Goal: Information Seeking & Learning: Learn about a topic

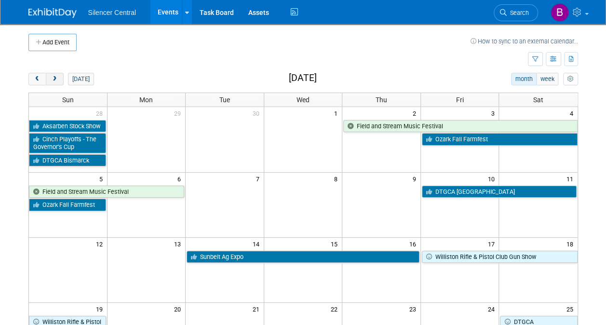
click at [47, 82] on button "next" at bounding box center [55, 79] width 18 height 13
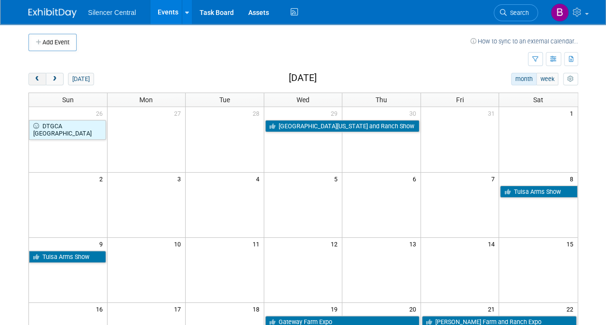
click at [40, 80] on span "prev" at bounding box center [37, 79] width 7 height 6
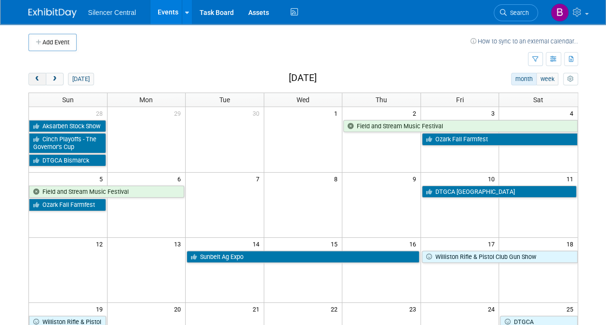
click at [40, 80] on span "prev" at bounding box center [37, 79] width 7 height 6
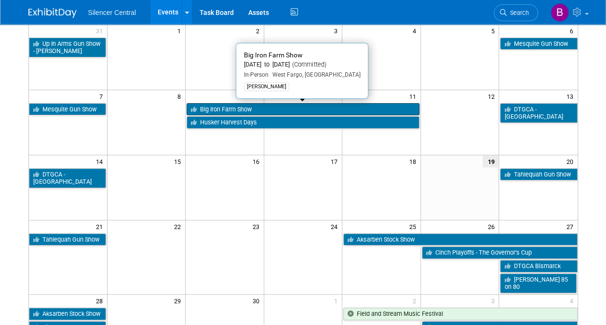
scroll to position [83, 0]
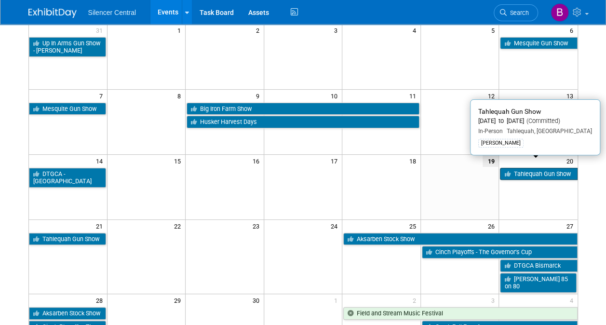
drag, startPoint x: 589, startPoint y: 172, endPoint x: 513, endPoint y: 172, distance: 76.7
click at [513, 172] on body "Silencer Central Events Add Event Bulk Upload Events Shareable Event Boards Rec…" at bounding box center [303, 79] width 606 height 325
click at [513, 172] on icon at bounding box center [508, 174] width 9 height 6
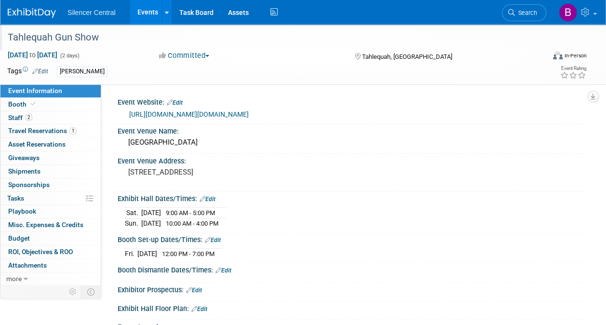
drag, startPoint x: 114, startPoint y: 36, endPoint x: 2, endPoint y: 36, distance: 112.4
click at [2, 36] on div "Tahlequah Gun Show" at bounding box center [272, 37] width 544 height 26
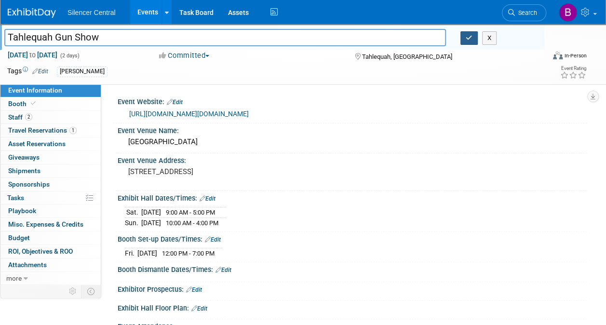
click at [465, 41] on button "button" at bounding box center [469, 38] width 17 height 14
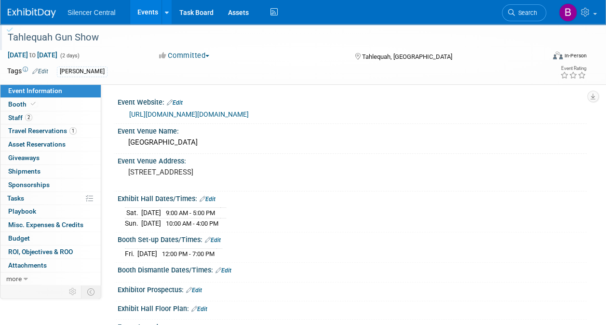
click at [34, 11] on img at bounding box center [32, 13] width 48 height 10
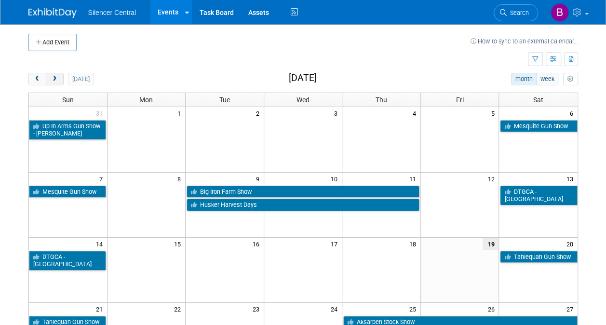
click at [54, 75] on button "next" at bounding box center [55, 79] width 18 height 13
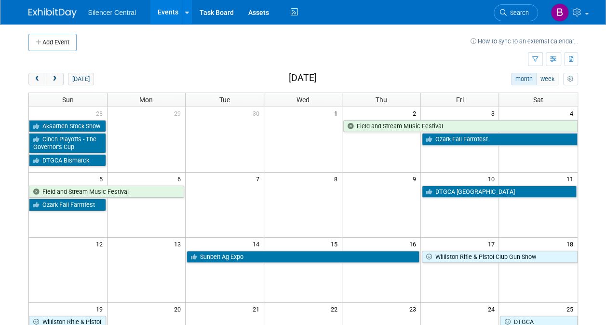
scroll to position [40, 0]
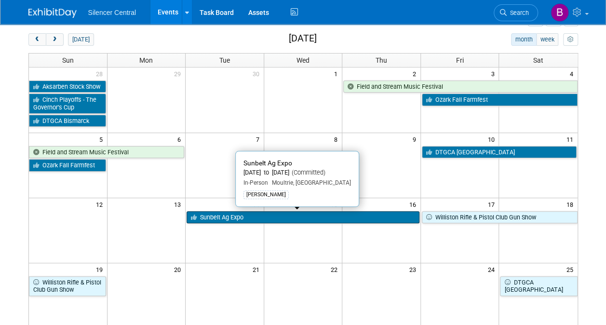
click at [260, 221] on link "Sunbelt Ag Expo" at bounding box center [303, 217] width 233 height 13
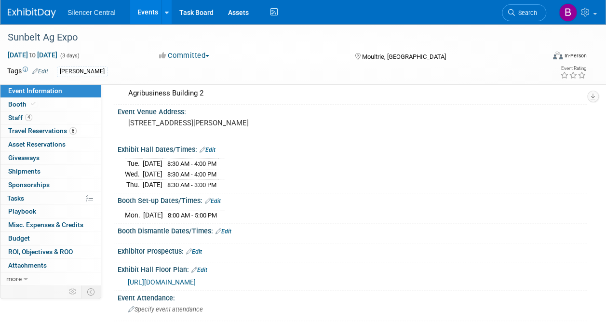
scroll to position [50, 0]
click at [74, 133] on span "8" at bounding box center [72, 130] width 7 height 7
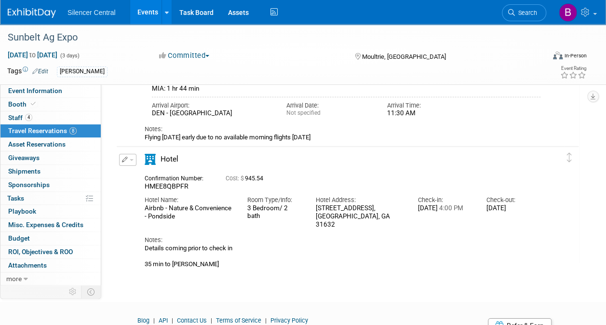
scroll to position [1434, 0]
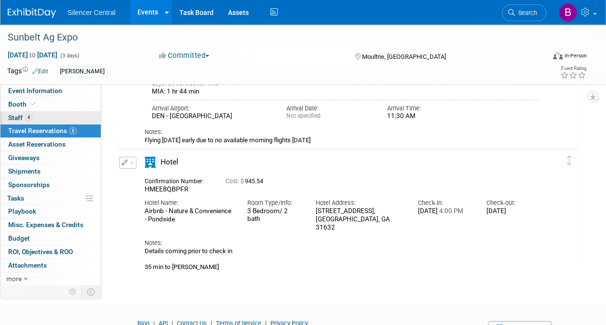
click at [61, 117] on link "4 Staff 4" at bounding box center [50, 117] width 100 height 13
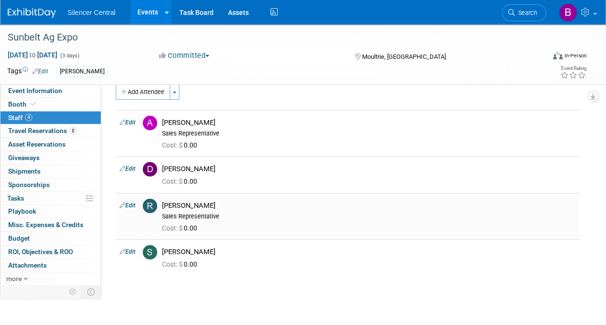
scroll to position [11, 0]
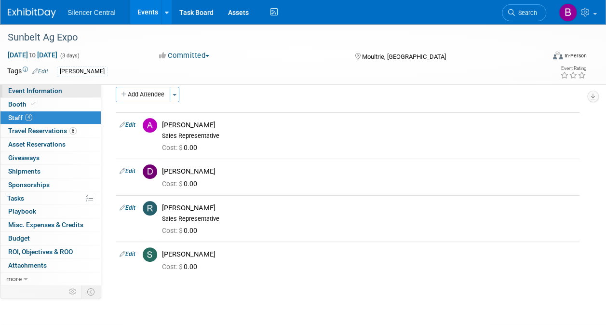
click at [64, 95] on link "Event Information" at bounding box center [50, 90] width 100 height 13
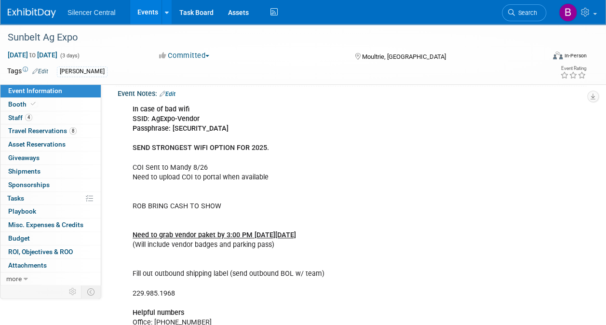
scroll to position [340, 0]
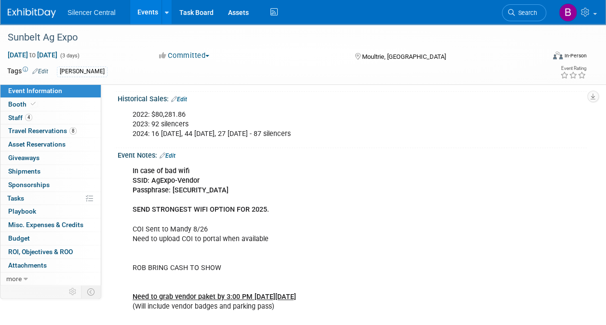
scroll to position [279, 0]
click at [44, 16] on img at bounding box center [32, 13] width 48 height 10
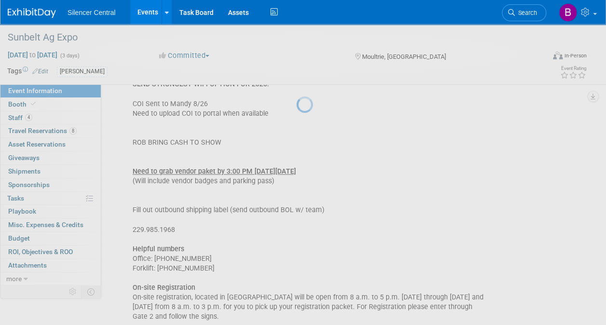
scroll to position [405, 0]
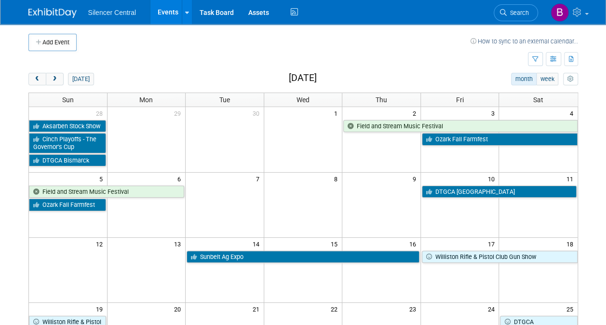
drag, startPoint x: 478, startPoint y: 221, endPoint x: 249, endPoint y: 114, distance: 252.8
click at [249, 114] on div "28 29 30 1 2 3 4 Aksarben Stock Show Field and Stream Music Festival Cinch Play…" at bounding box center [303, 303] width 549 height 393
click at [37, 78] on span "prev" at bounding box center [37, 79] width 7 height 6
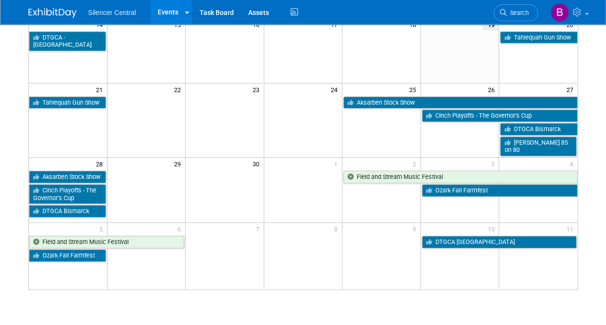
scroll to position [220, 0]
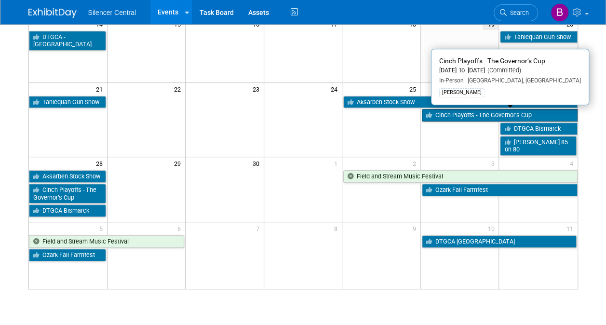
click at [468, 111] on link "Cinch Playoffs - The Governor’s Cup" at bounding box center [500, 115] width 156 height 13
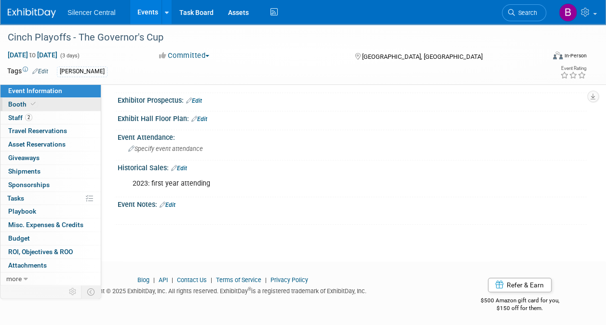
click at [41, 107] on link "Booth" at bounding box center [50, 104] width 100 height 13
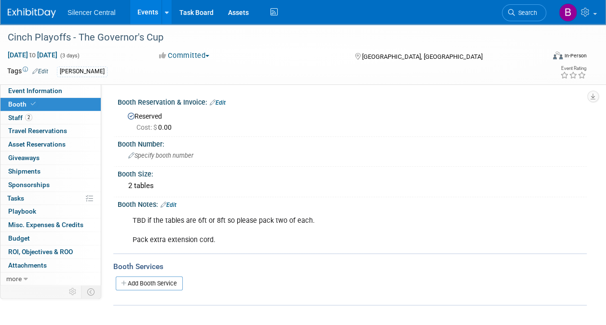
click at [455, 125] on div "Cost: $ 0.00" at bounding box center [357, 127] width 443 height 10
click at [58, 91] on span "Event Information" at bounding box center [35, 91] width 54 height 8
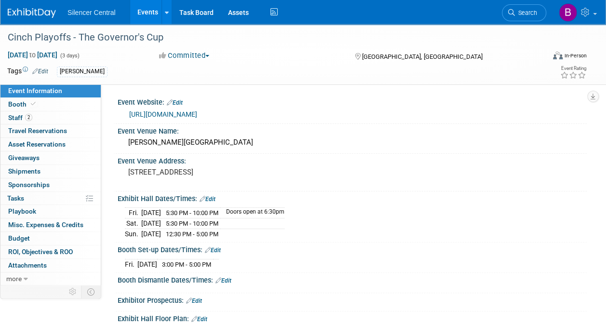
click at [248, 259] on div "Fri. Sep 26, 2025 3:00 PM - 5:00 PM" at bounding box center [352, 263] width 455 height 13
click at [60, 110] on link "Booth" at bounding box center [50, 104] width 100 height 13
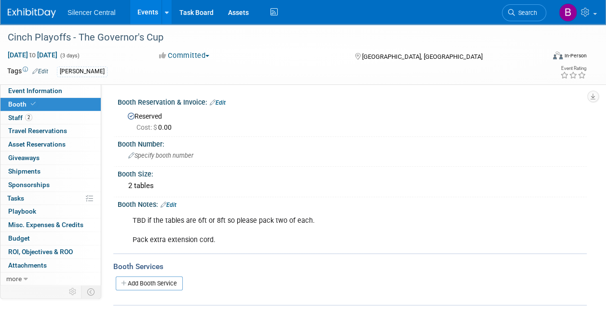
click at [46, 10] on img at bounding box center [32, 13] width 48 height 10
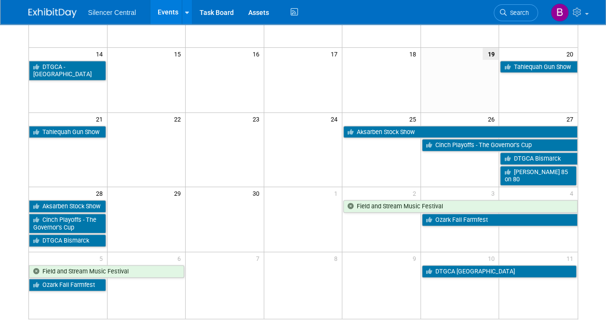
scroll to position [190, 0]
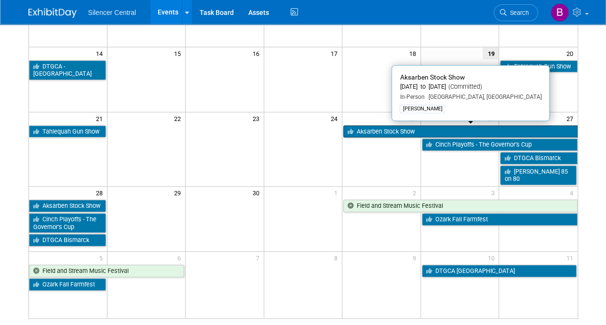
click at [428, 126] on link "Aksarben Stock Show" at bounding box center [460, 131] width 234 height 13
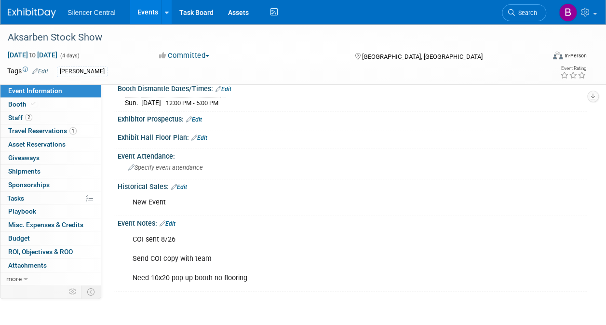
scroll to position [203, 0]
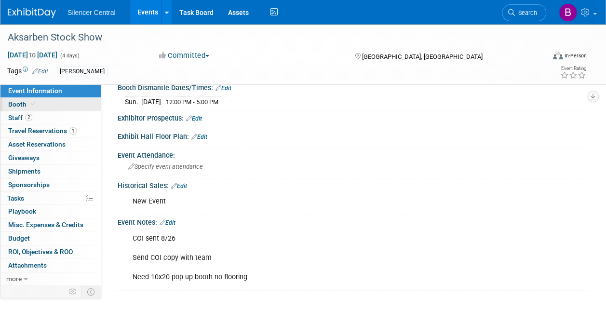
click at [54, 101] on link "Booth" at bounding box center [50, 104] width 100 height 13
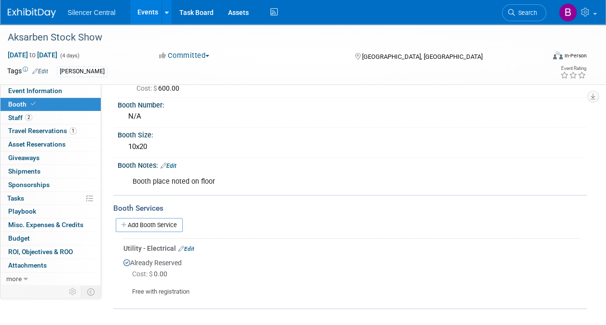
scroll to position [0, 0]
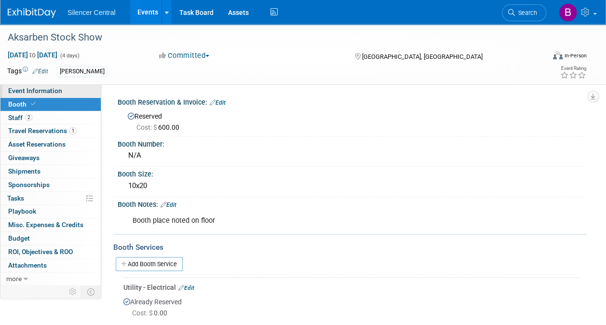
click at [41, 92] on span "Event Information" at bounding box center [35, 91] width 54 height 8
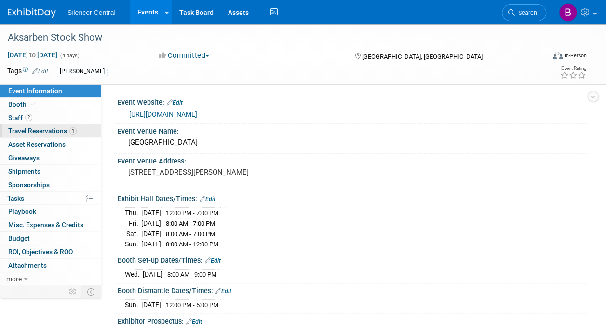
click at [69, 136] on link "1 Travel Reservations 1" at bounding box center [50, 130] width 100 height 13
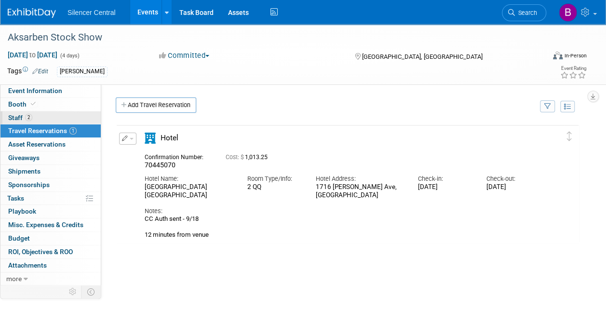
click at [78, 113] on link "2 Staff 2" at bounding box center [50, 117] width 100 height 13
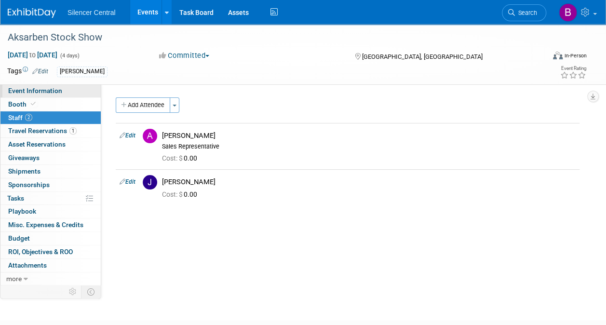
click at [81, 93] on link "Event Information" at bounding box center [50, 90] width 100 height 13
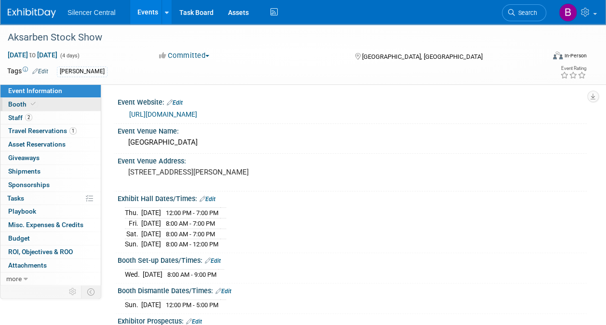
click at [84, 108] on link "Booth" at bounding box center [50, 104] width 100 height 13
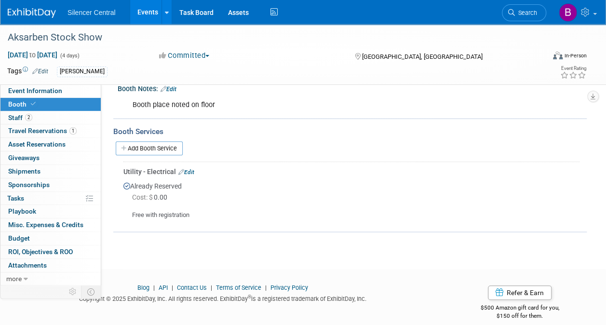
scroll to position [116, 0]
click at [32, 13] on img at bounding box center [32, 13] width 48 height 10
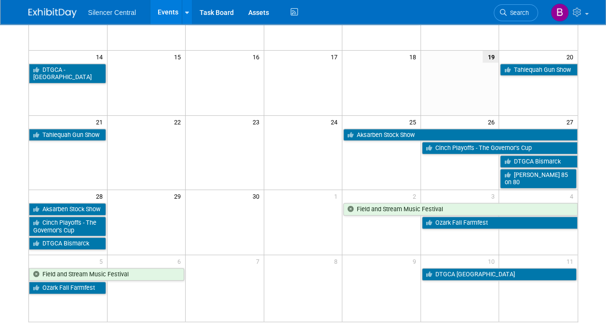
scroll to position [186, 0]
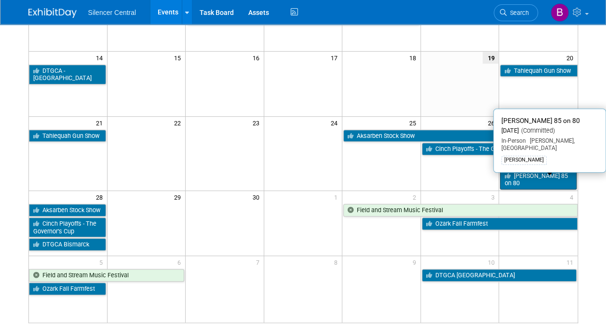
click at [541, 171] on link "[PERSON_NAME] 85 on 80" at bounding box center [538, 180] width 76 height 20
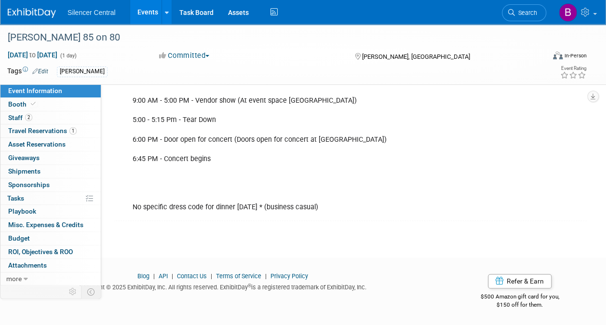
scroll to position [500, 0]
click at [56, 100] on link "Booth" at bounding box center [50, 104] width 100 height 13
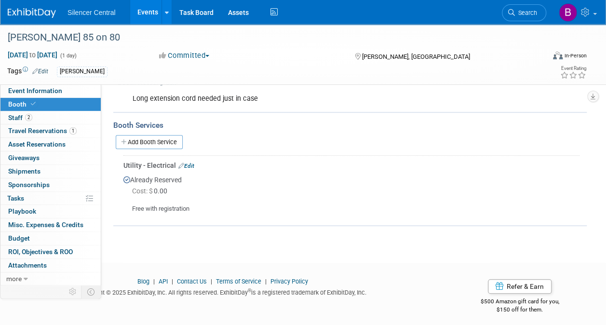
scroll to position [126, 0]
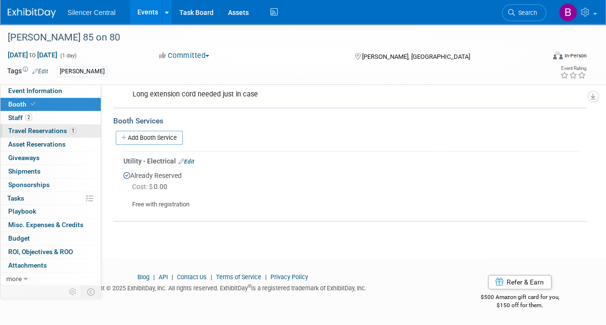
click at [72, 134] on span "1" at bounding box center [72, 130] width 7 height 7
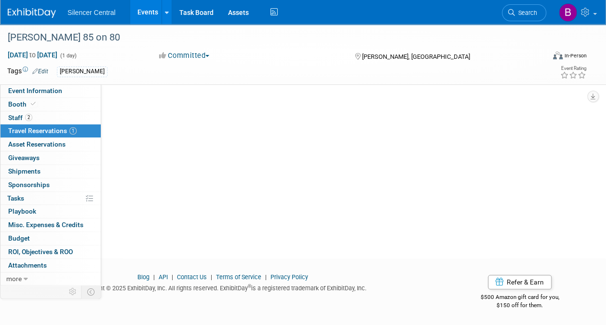
scroll to position [0, 0]
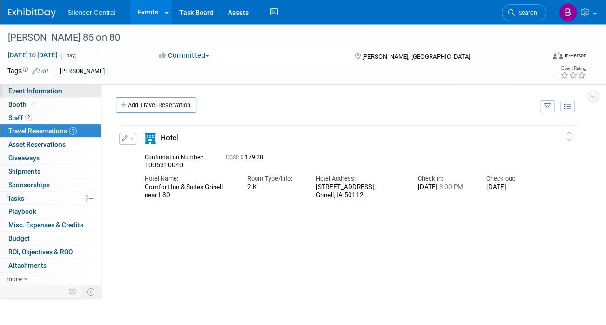
click at [50, 91] on span "Event Information" at bounding box center [35, 91] width 54 height 8
